Goal: Information Seeking & Learning: Understand process/instructions

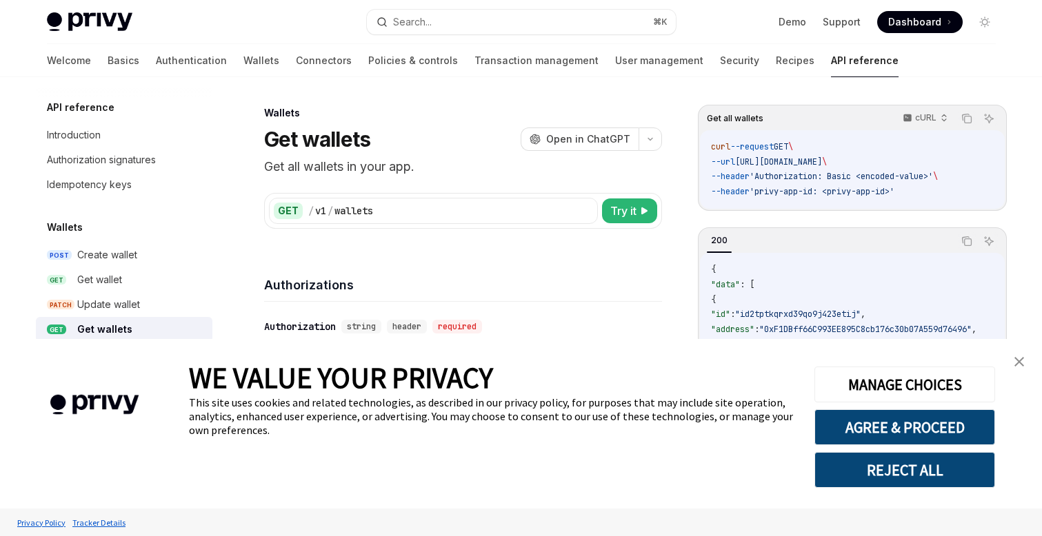
scroll to position [145, 0]
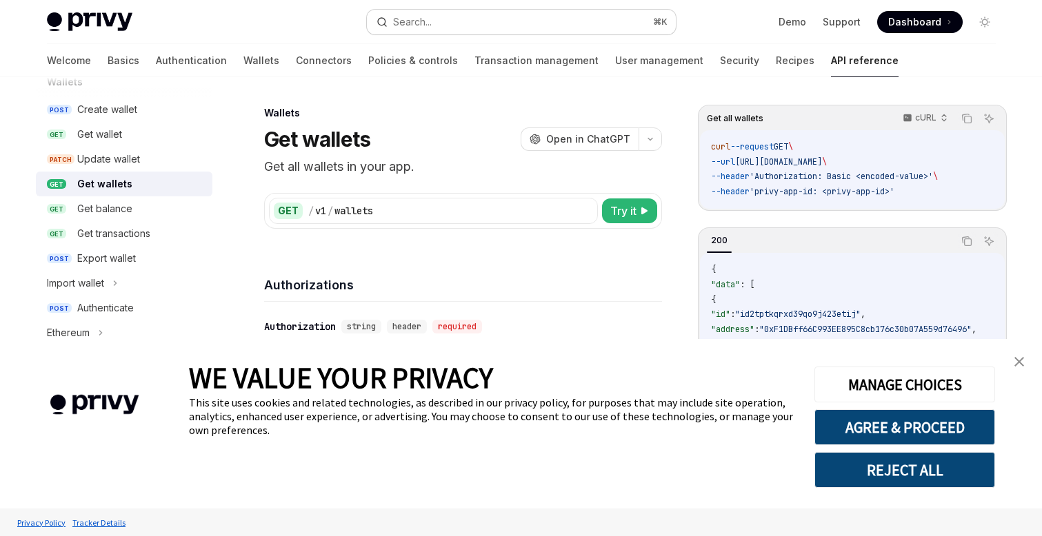
click at [474, 21] on button "Search... ⌘ K" at bounding box center [521, 22] width 309 height 25
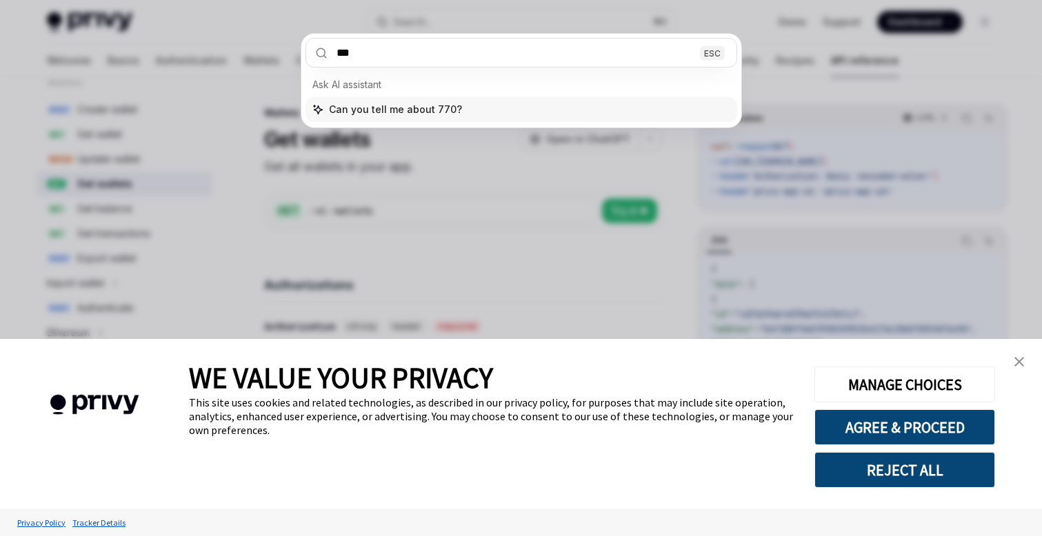
type input "****"
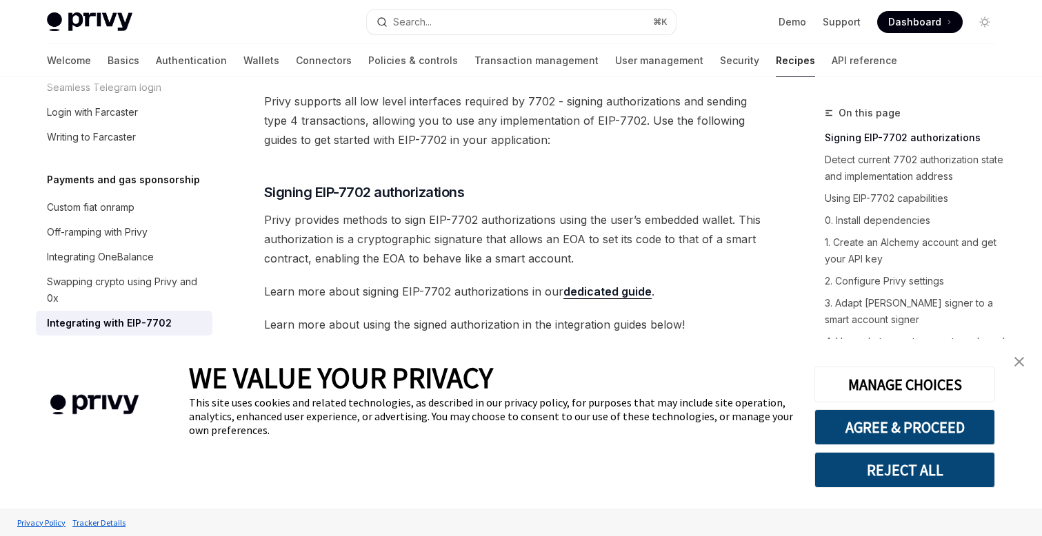
scroll to position [191, 0]
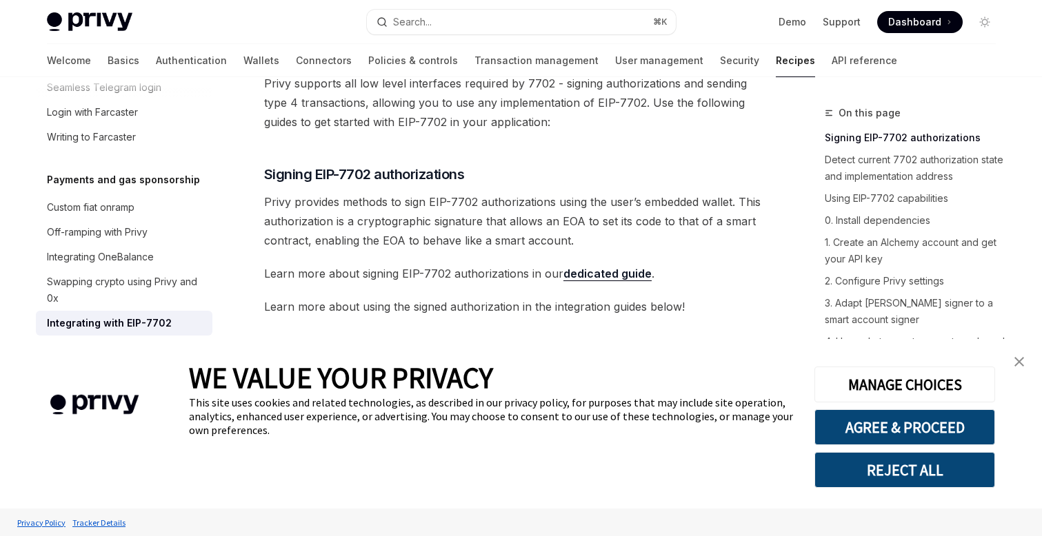
click at [1019, 361] on img "close banner" at bounding box center [1019, 362] width 10 height 10
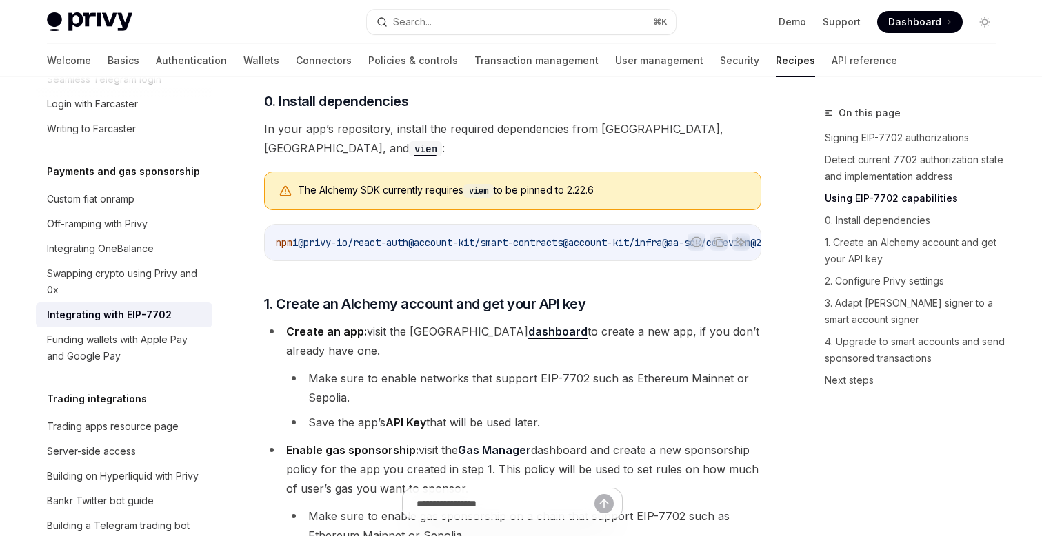
scroll to position [1120, 0]
click at [492, 12] on button "Search... ⌘ K" at bounding box center [521, 22] width 309 height 25
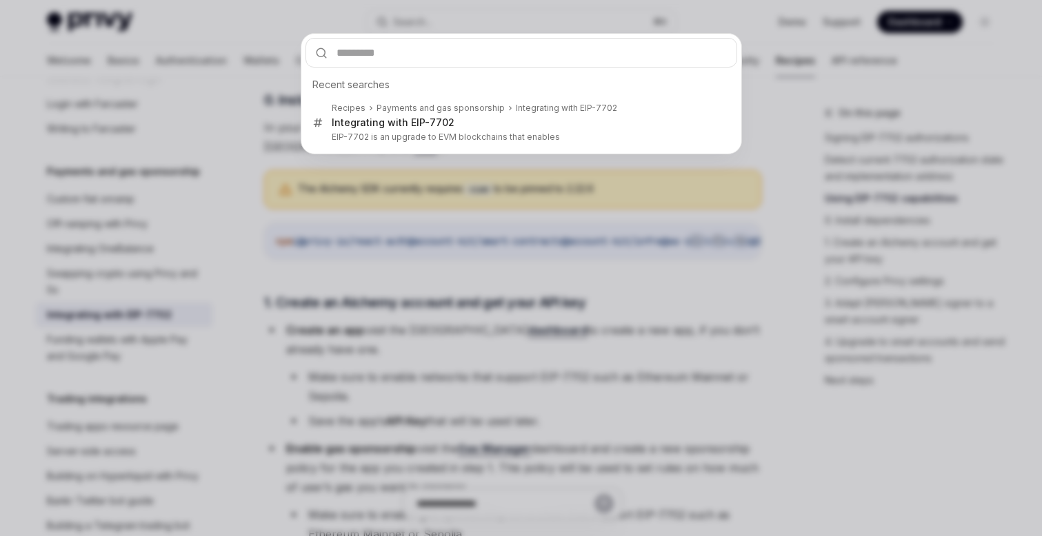
click at [430, 18] on div "Recent searches Recipes Payments and gas sponsorship Integrating with EIP-7702 …" at bounding box center [521, 268] width 1042 height 536
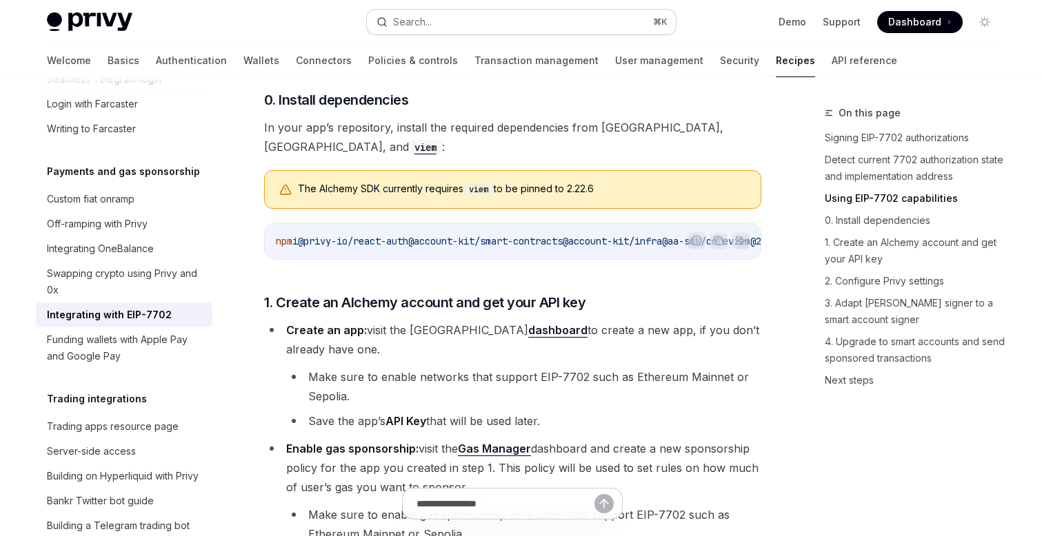
click at [410, 20] on div "Search..." at bounding box center [412, 22] width 39 height 17
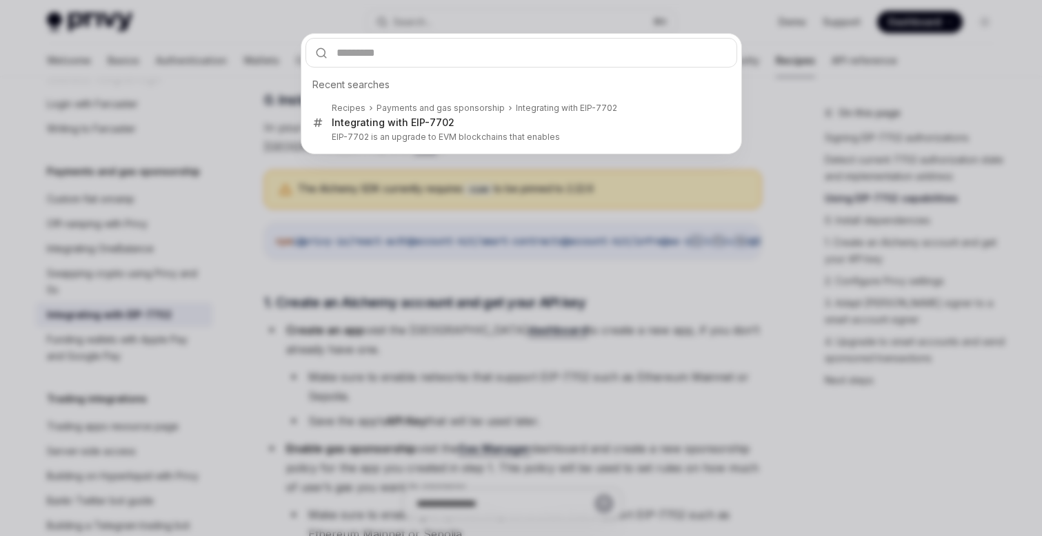
click at [404, 20] on div "Recent searches Recipes Payments and gas sponsorship Integrating with EIP-7702 …" at bounding box center [521, 268] width 1042 height 536
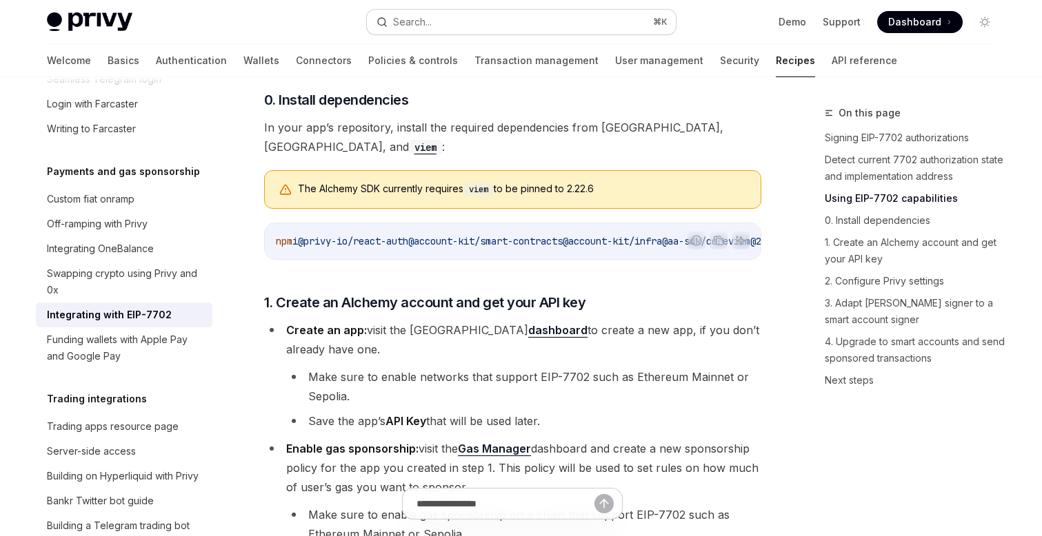
click at [407, 18] on div "Search..." at bounding box center [412, 22] width 39 height 17
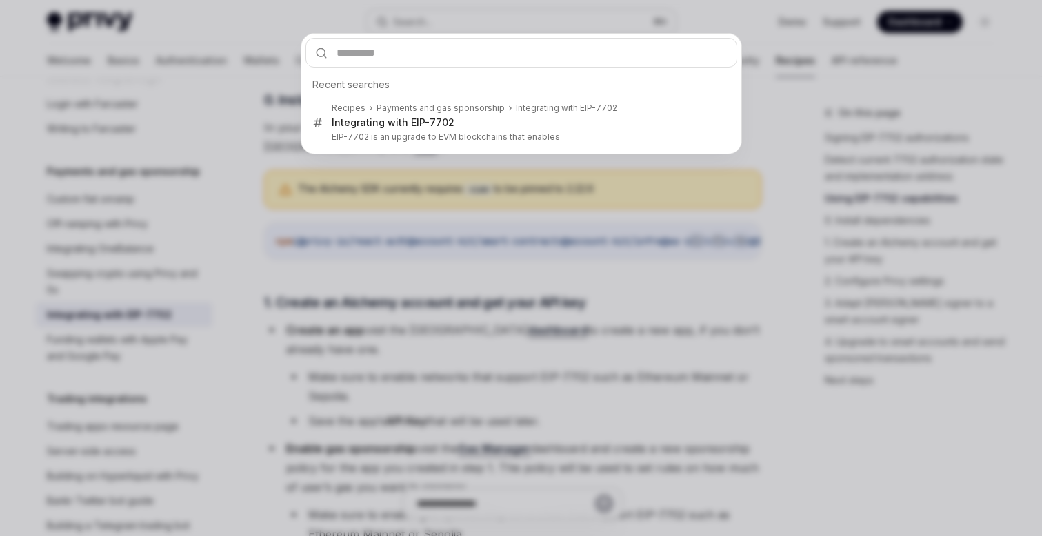
type input "**********"
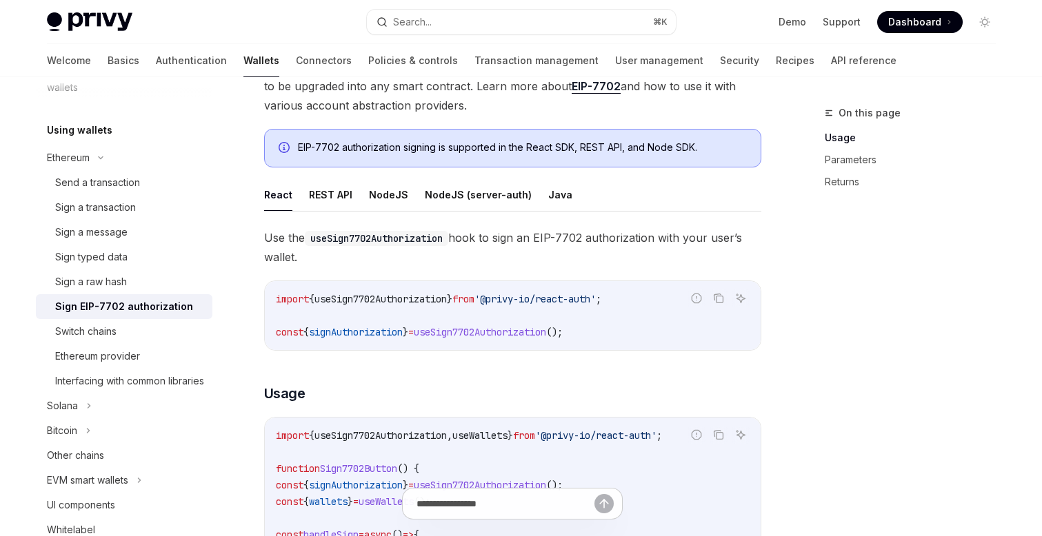
scroll to position [189, 0]
click at [323, 192] on button "REST API" at bounding box center [330, 194] width 43 height 32
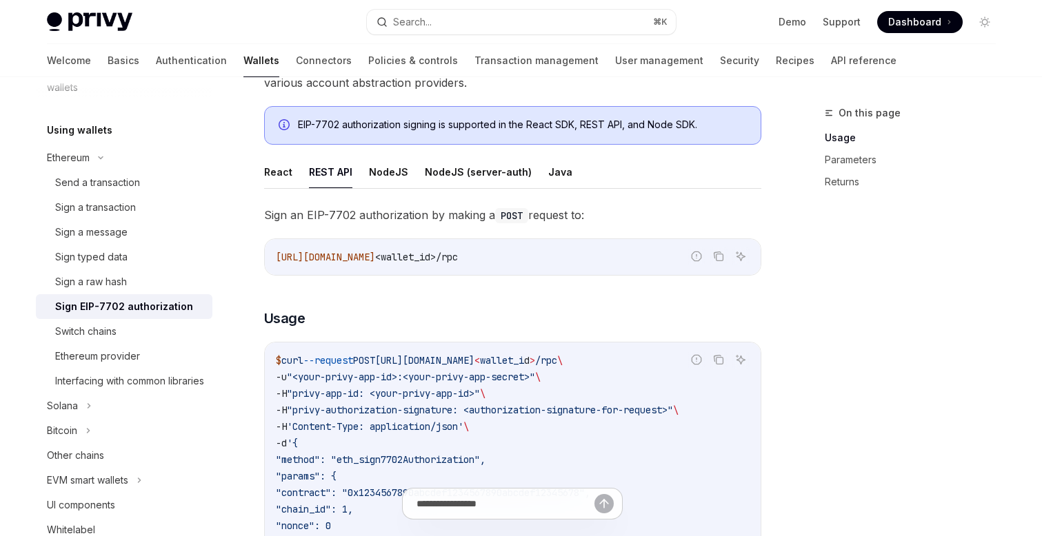
scroll to position [210, 0]
click at [555, 174] on button "Java" at bounding box center [560, 173] width 24 height 32
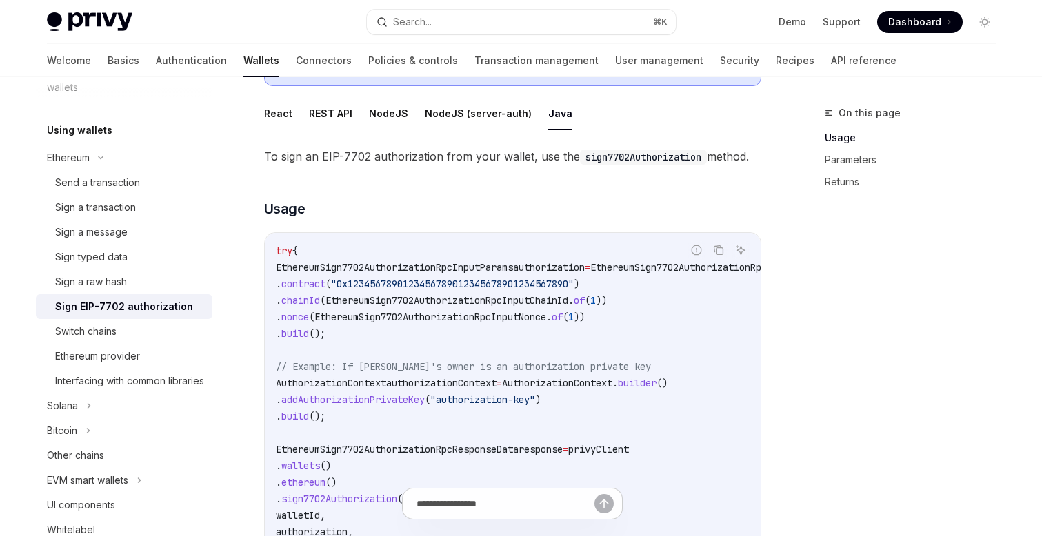
scroll to position [258, 0]
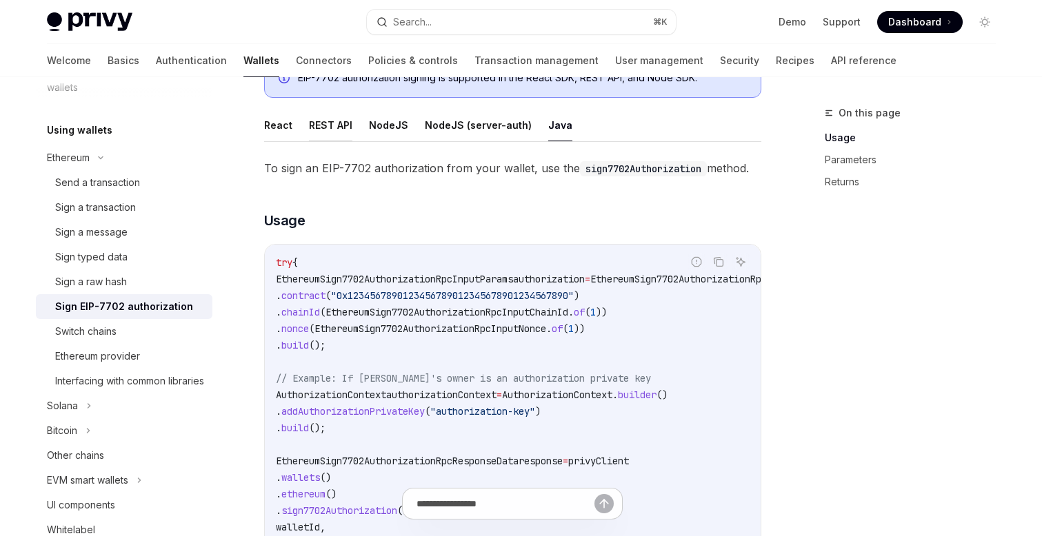
click at [335, 125] on button "REST API" at bounding box center [330, 125] width 43 height 32
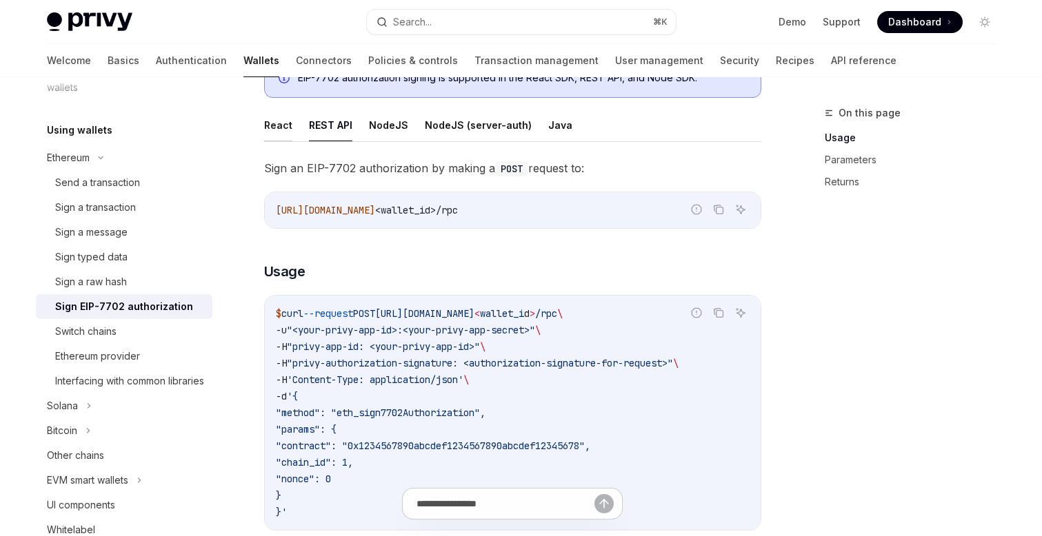
click at [272, 125] on button "React" at bounding box center [278, 125] width 28 height 32
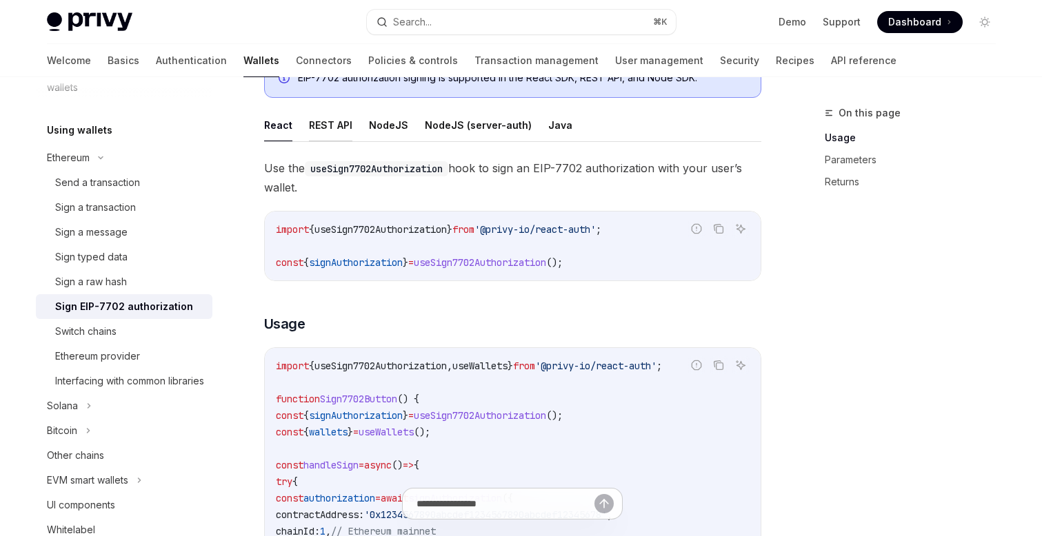
click at [328, 131] on button "REST API" at bounding box center [330, 125] width 43 height 32
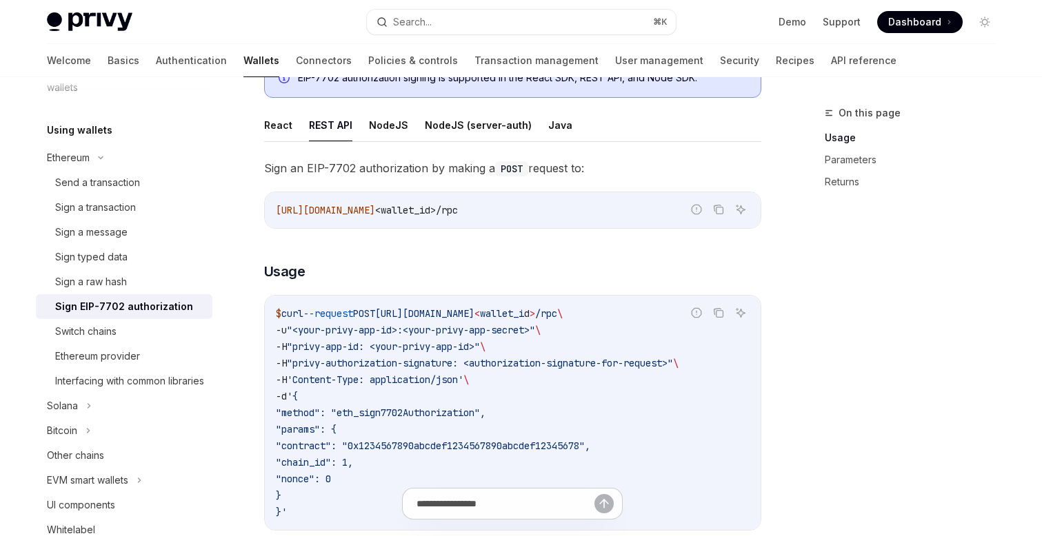
type textarea "*"
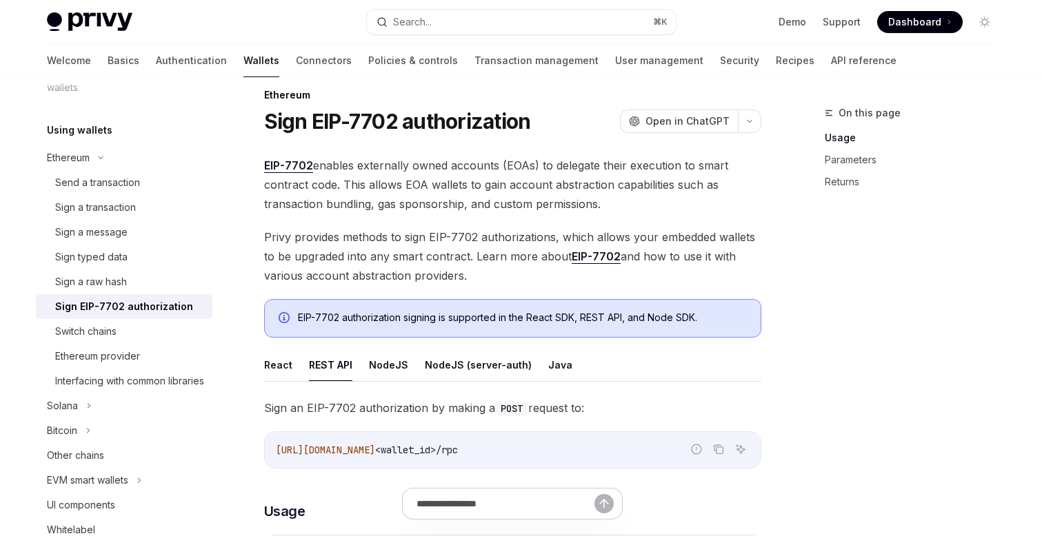
scroll to position [21, 0]
